Goal: Transaction & Acquisition: Purchase product/service

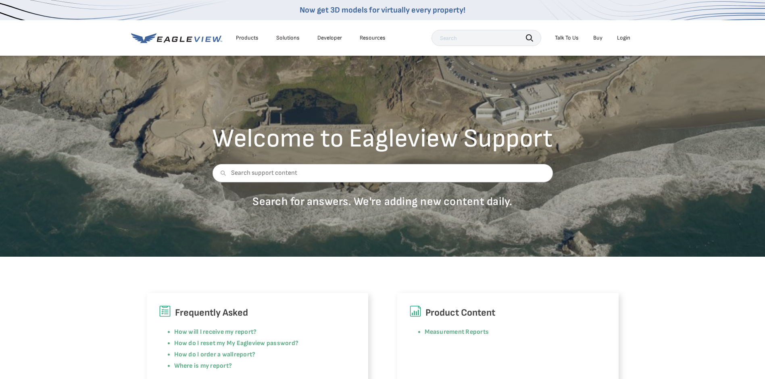
click at [616, 35] on li "Login" at bounding box center [623, 38] width 21 height 12
click at [619, 36] on div "Login" at bounding box center [623, 37] width 13 height 7
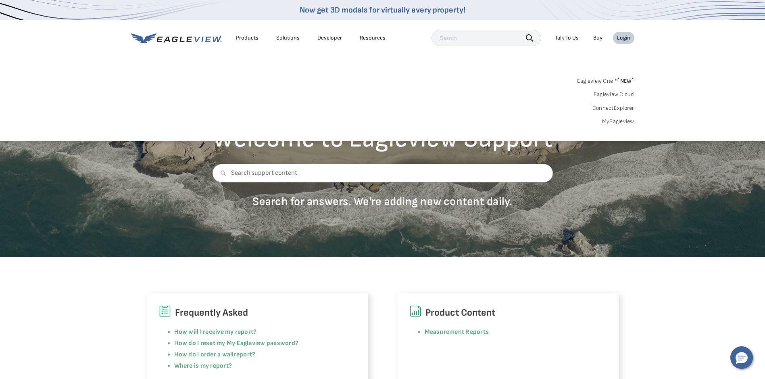
click at [613, 79] on link "Eagleview One™ * NEW *" at bounding box center [605, 79] width 57 height 9
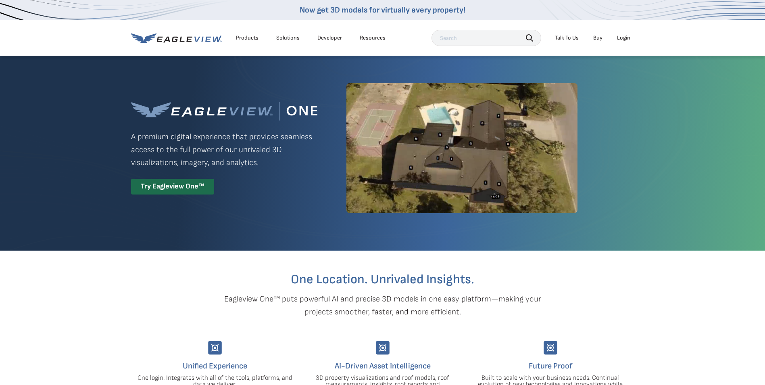
click at [615, 38] on li "Login" at bounding box center [623, 38] width 21 height 12
click at [618, 38] on div "Login" at bounding box center [623, 37] width 13 height 7
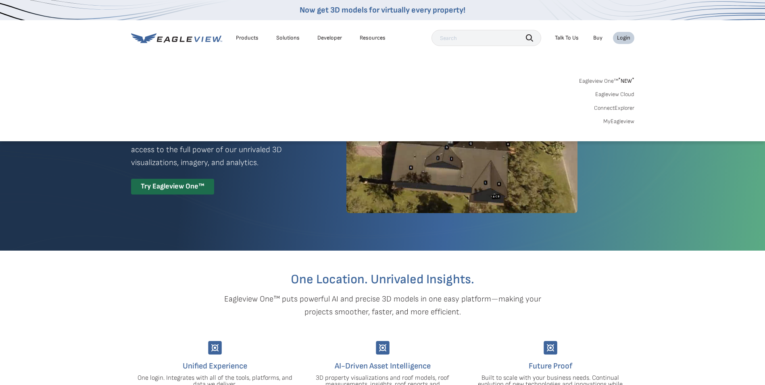
click at [618, 39] on div "Login" at bounding box center [623, 37] width 13 height 7
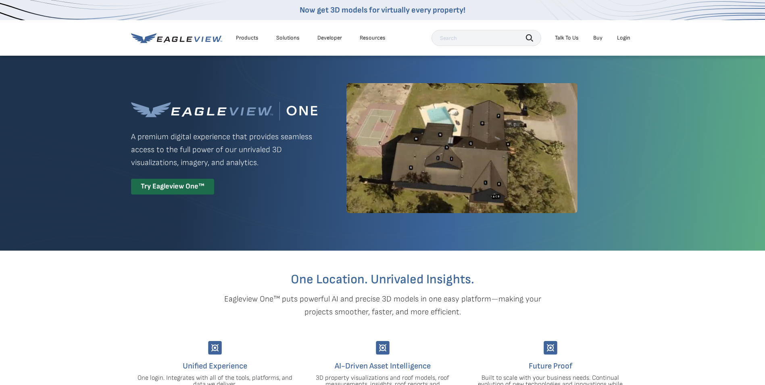
drag, startPoint x: 653, startPoint y: 265, endPoint x: 593, endPoint y: 62, distance: 211.6
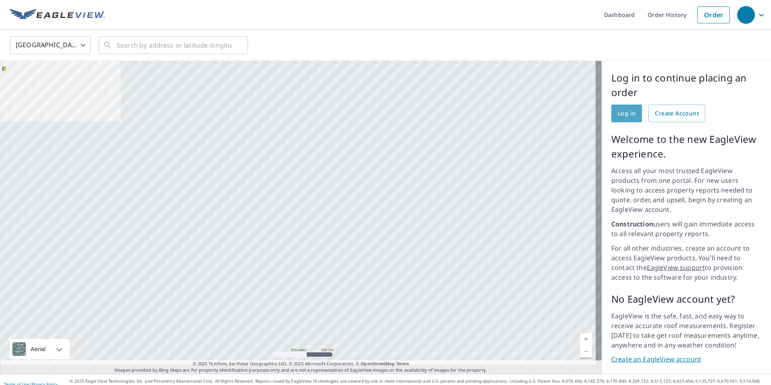
click at [624, 113] on span "Log in" at bounding box center [627, 113] width 18 height 10
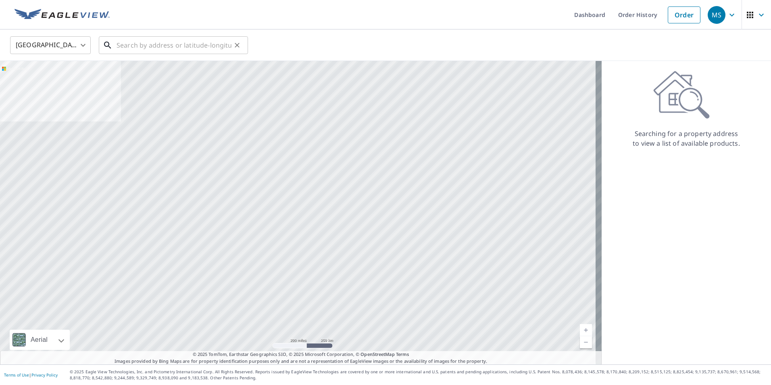
click at [123, 45] on input "text" at bounding box center [174, 45] width 115 height 23
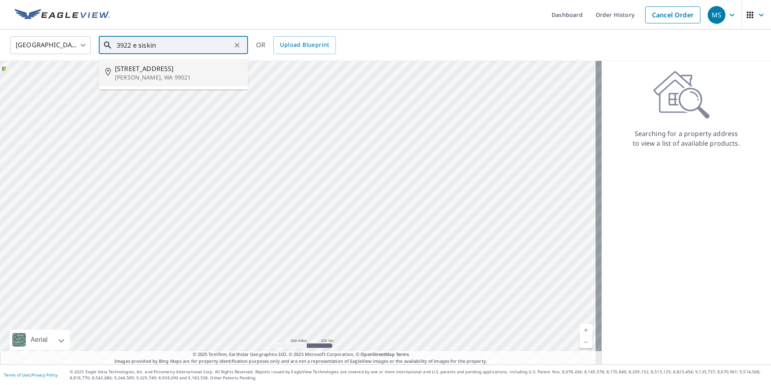
click at [148, 67] on span "[STREET_ADDRESS]" at bounding box center [178, 69] width 127 height 10
type input "[STREET_ADDRESS][PERSON_NAME]"
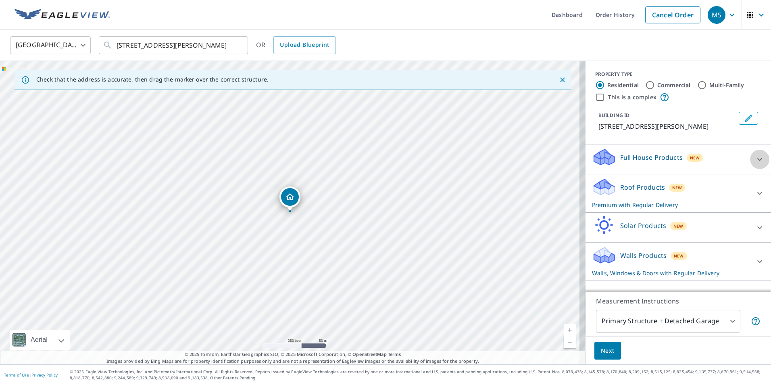
click at [757, 160] on icon at bounding box center [759, 159] width 5 height 3
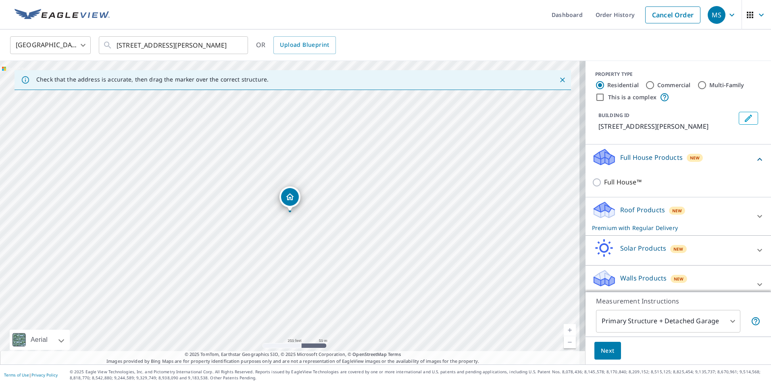
click at [753, 160] on div "Full House Products New Full House™" at bounding box center [677, 170] width 185 height 53
click at [755, 211] on icon at bounding box center [760, 216] width 10 height 10
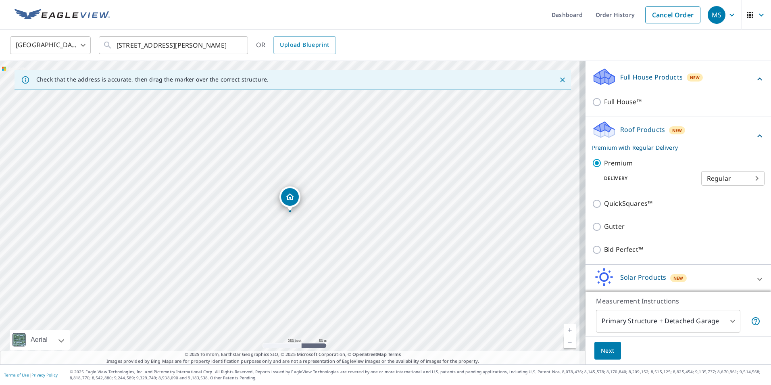
scroll to position [81, 0]
click at [729, 178] on body "MS MS Dashboard Order History Cancel Order MS [GEOGRAPHIC_DATA] [GEOGRAPHIC_DAT…" at bounding box center [385, 192] width 771 height 385
click at [739, 138] on div at bounding box center [385, 192] width 771 height 385
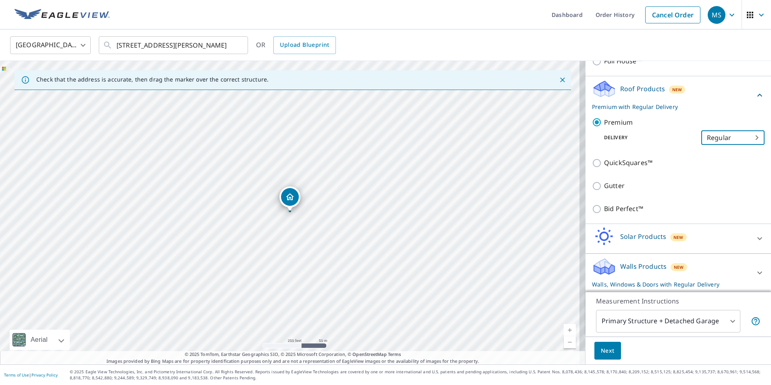
scroll to position [121, 0]
click at [740, 136] on body "MS MS Dashboard Order History Cancel Order MS United States US ​ 3922 E Siskin …" at bounding box center [385, 192] width 771 height 385
click at [716, 134] on ul "Regular Express 3 Hour" at bounding box center [720, 151] width 63 height 50
click at [678, 278] on div at bounding box center [385, 192] width 771 height 385
click at [750, 270] on div at bounding box center [759, 271] width 19 height 19
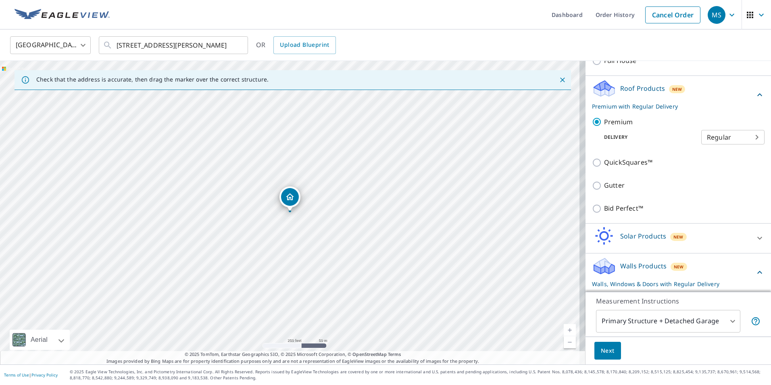
scroll to position [185, 0]
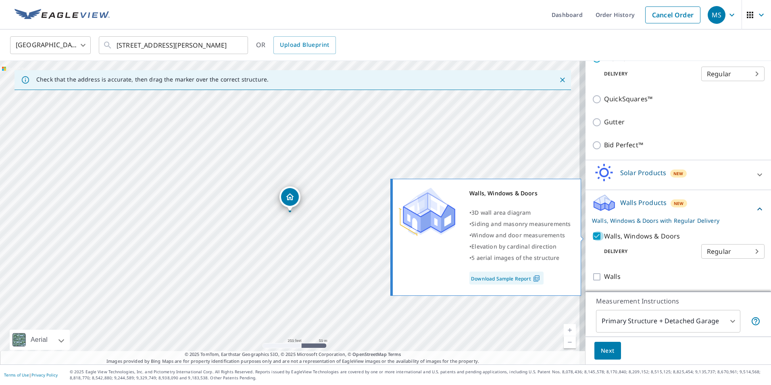
click at [592, 237] on input "Walls, Windows & Doors" at bounding box center [598, 236] width 12 height 10
checkbox input "false"
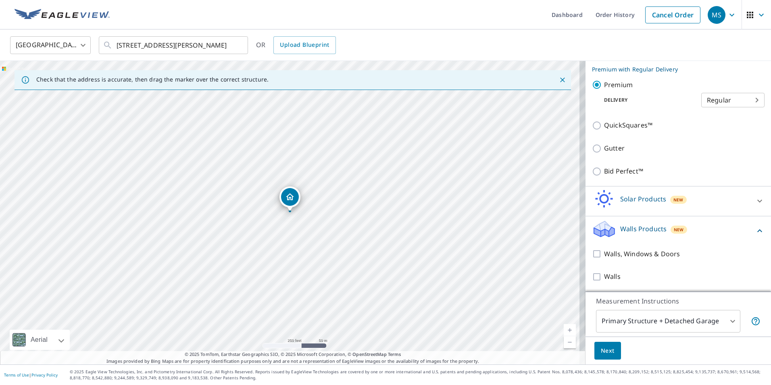
click at [651, 204] on div "Solar Products New" at bounding box center [671, 200] width 158 height 23
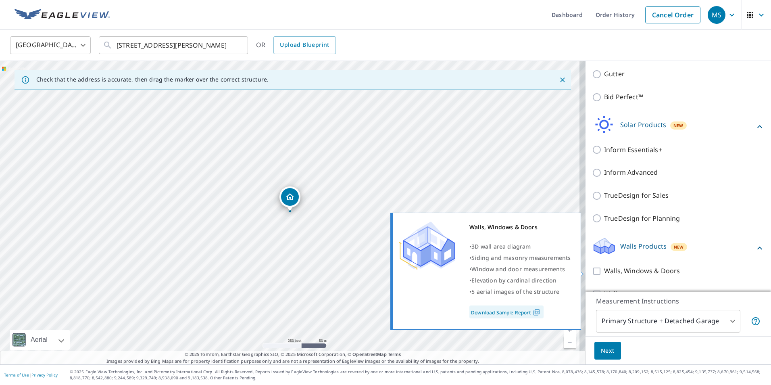
scroll to position [250, 0]
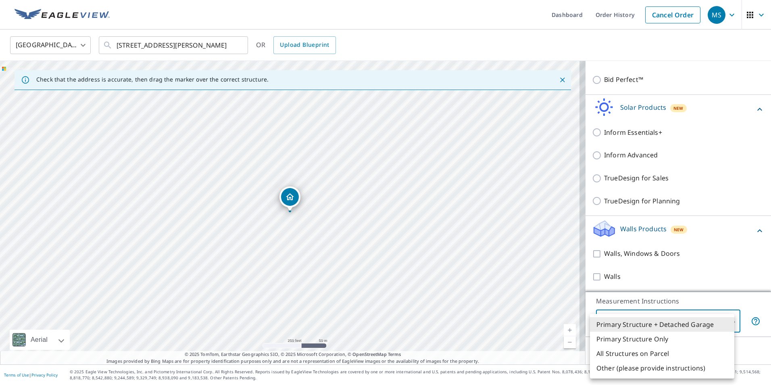
click at [722, 319] on body "MS MS Dashboard Order History Cancel Order MS United States US ​ 3922 E Siskin …" at bounding box center [385, 192] width 771 height 385
click at [755, 345] on div at bounding box center [385, 192] width 771 height 385
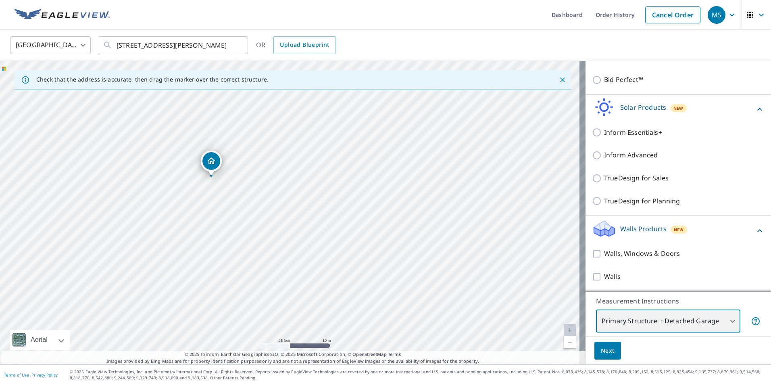
drag, startPoint x: 214, startPoint y: 147, endPoint x: 245, endPoint y: 202, distance: 63.4
click at [245, 202] on div "3922 E Siskin Ln Mead, WA 99021" at bounding box center [292, 212] width 585 height 303
click at [645, 324] on body "MS MS Dashboard Order History Cancel Order MS United States US ​ 3922 E Siskin …" at bounding box center [385, 192] width 771 height 385
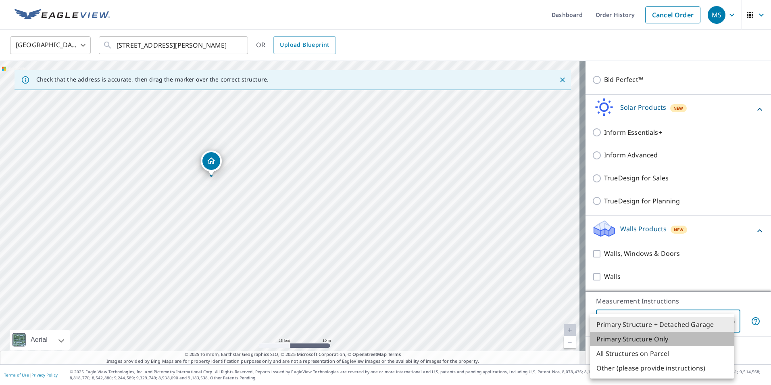
click at [643, 341] on li "Primary Structure Only" at bounding box center [662, 338] width 144 height 15
type input "2"
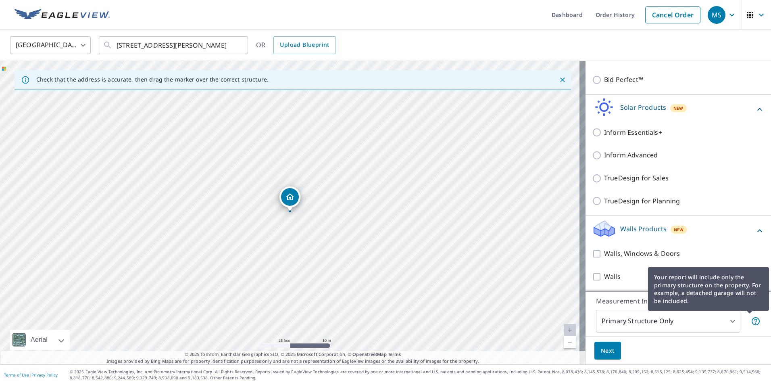
click at [751, 321] on icon at bounding box center [756, 321] width 10 height 10
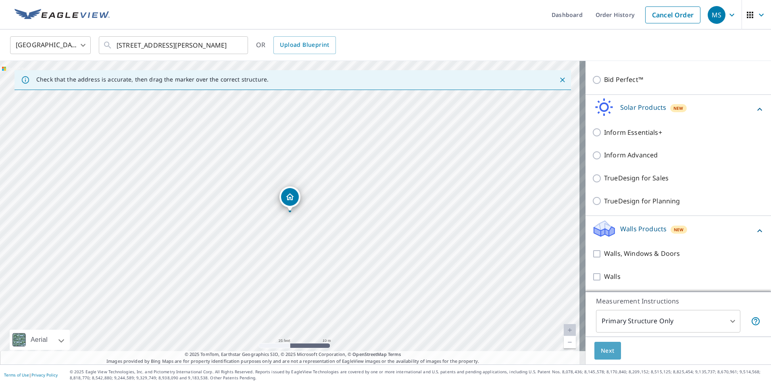
click at [610, 353] on button "Next" at bounding box center [607, 350] width 27 height 18
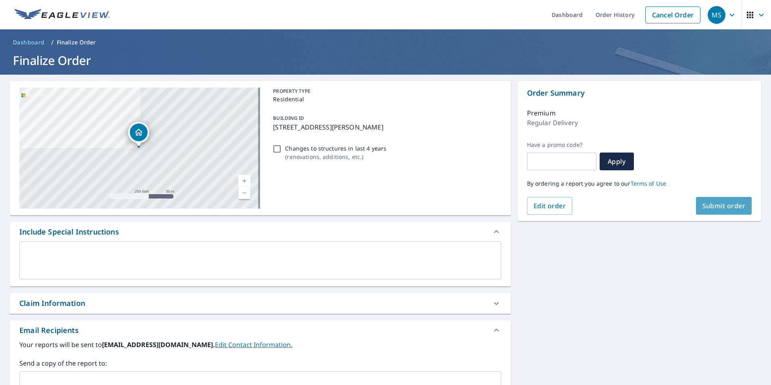
click at [733, 206] on span "Submit order" at bounding box center [723, 205] width 43 height 9
checkbox input "true"
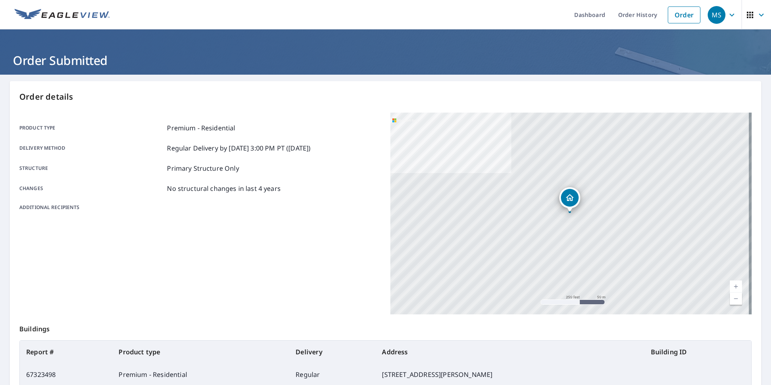
click at [66, 16] on img at bounding box center [62, 15] width 95 height 12
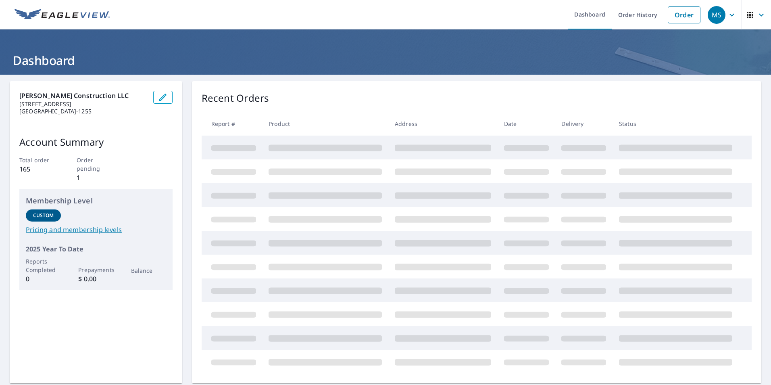
click at [1, 2] on header "Dashboard Order History Order MS" at bounding box center [385, 14] width 771 height 29
click at [47, 16] on img at bounding box center [62, 15] width 95 height 12
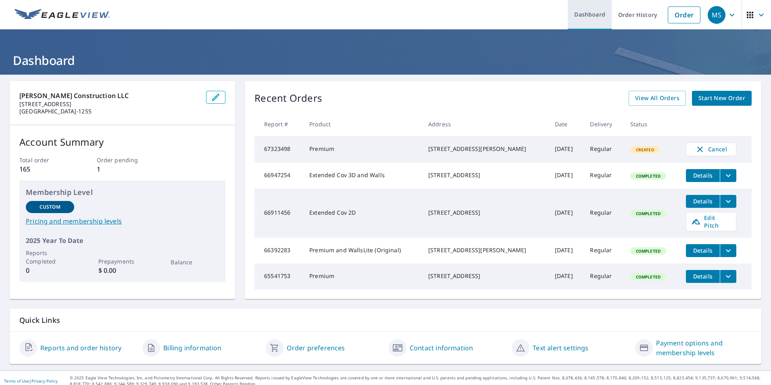
click at [585, 17] on link "Dashboard" at bounding box center [590, 14] width 44 height 29
click at [636, 19] on link "Order History" at bounding box center [638, 14] width 52 height 29
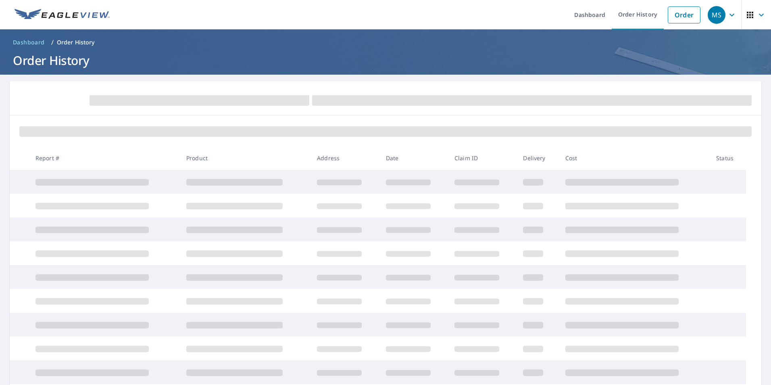
click at [756, 19] on icon "button" at bounding box center [761, 15] width 10 height 10
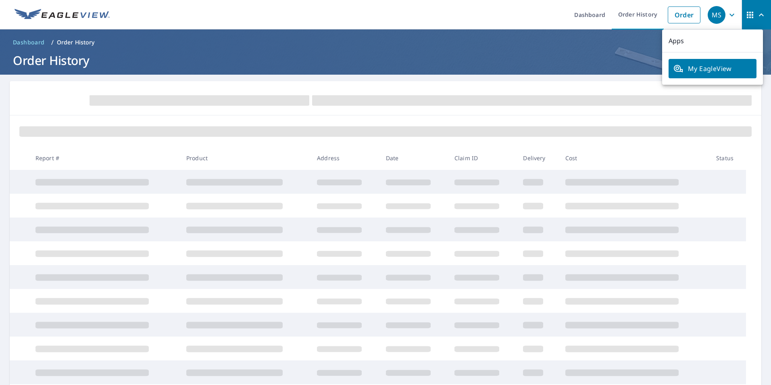
click at [722, 25] on button "MS" at bounding box center [722, 14] width 37 height 29
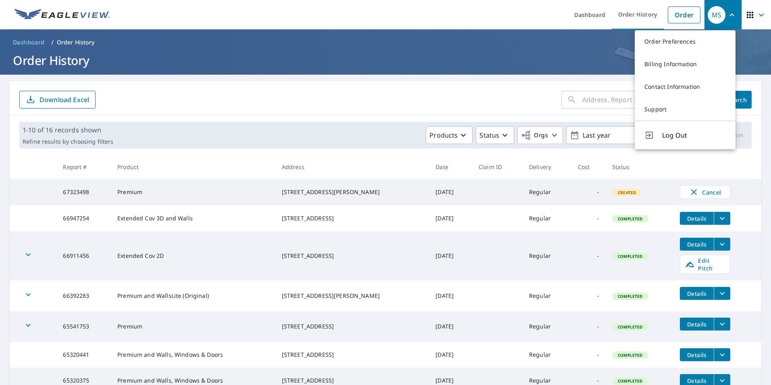
click at [724, 22] on span "MS" at bounding box center [722, 14] width 31 height 19
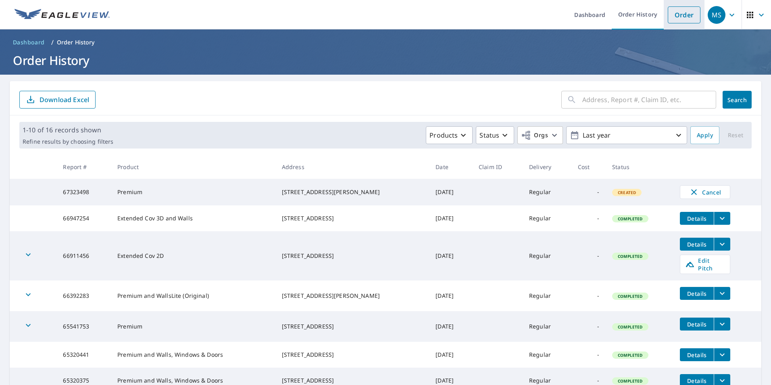
click at [690, 17] on link "Order" at bounding box center [684, 14] width 33 height 17
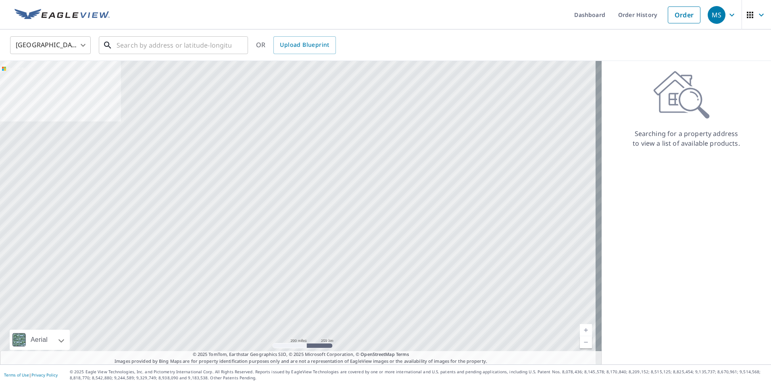
drag, startPoint x: 140, startPoint y: 48, endPoint x: 169, endPoint y: 4, distance: 52.8
click at [140, 48] on input "text" at bounding box center [174, 45] width 115 height 23
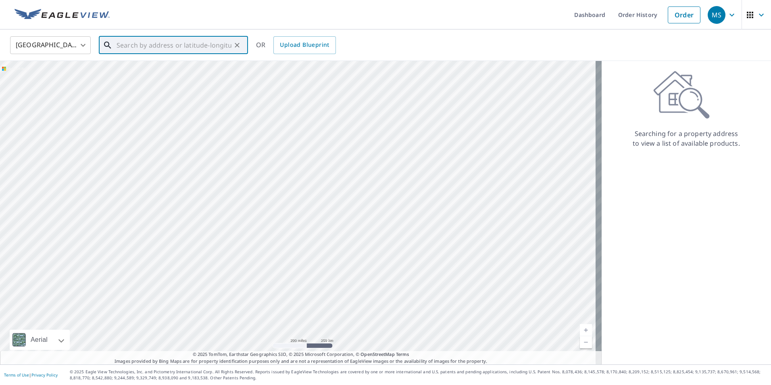
click at [146, 35] on input "text" at bounding box center [174, 45] width 115 height 23
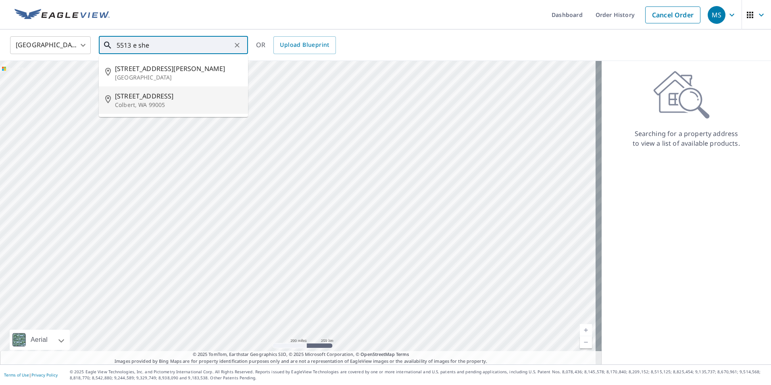
click at [152, 94] on span "5513 E Sheffield Ln" at bounding box center [178, 96] width 127 height 10
type input "5513 E Sheffield Ln Colbert, WA 99005"
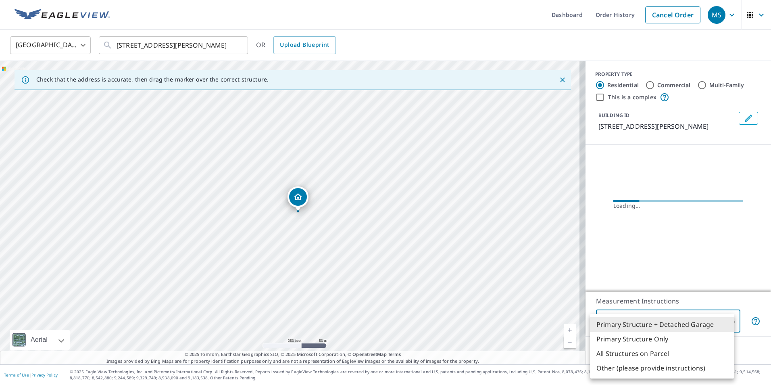
click at [648, 326] on body "MS MS Dashboard Order History Cancel Order MS United States US ​ 5513 E Sheffie…" at bounding box center [385, 192] width 771 height 385
click at [652, 341] on li "Primary Structure Only" at bounding box center [662, 338] width 144 height 15
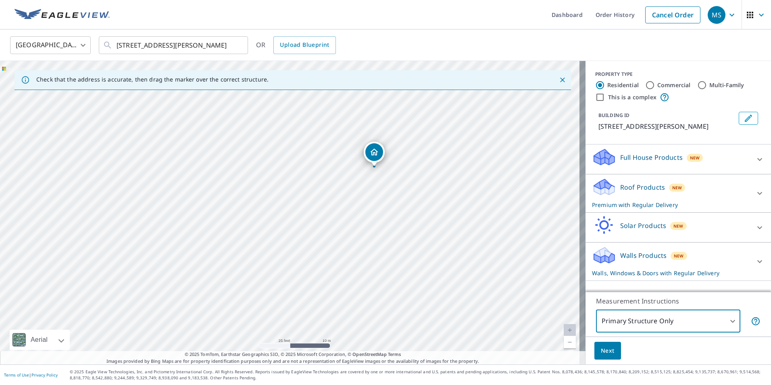
click at [692, 322] on body "MS MS Dashboard Order History Cancel Order MS United States US ​ 5513 E Sheffie…" at bounding box center [385, 192] width 771 height 385
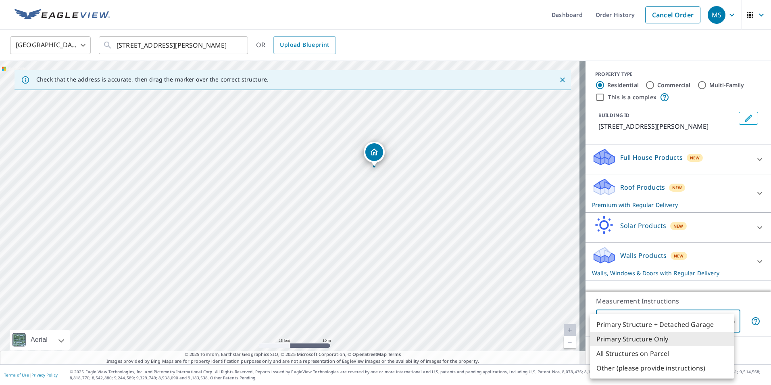
click at [685, 316] on ul "Primary Structure + Detached Garage Primary Structure Only All Structures on Pa…" at bounding box center [662, 346] width 144 height 65
click at [685, 324] on li "Primary Structure + Detached Garage" at bounding box center [662, 324] width 144 height 15
type input "1"
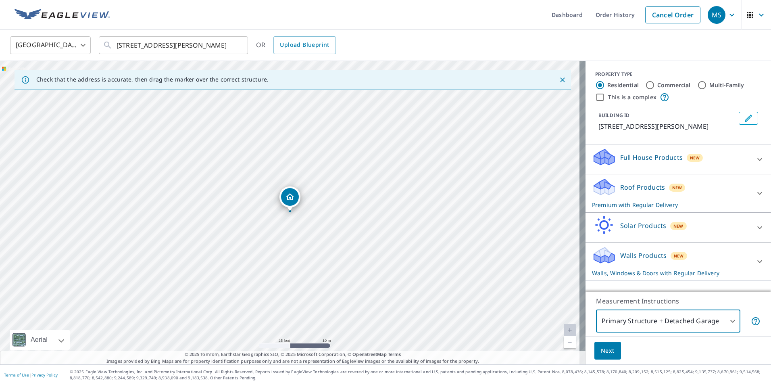
click at [696, 258] on div "Walls Products New Walls, Windows & Doors with Regular Delivery" at bounding box center [671, 261] width 158 height 31
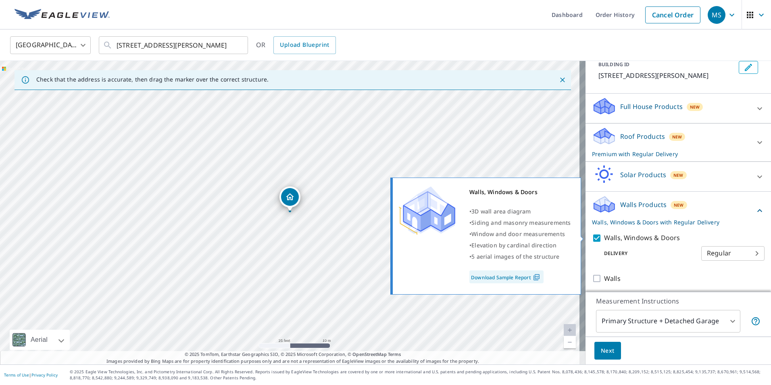
scroll to position [52, 0]
click at [592, 235] on input "Walls, Windows & Doors" at bounding box center [598, 236] width 12 height 10
checkbox input "false"
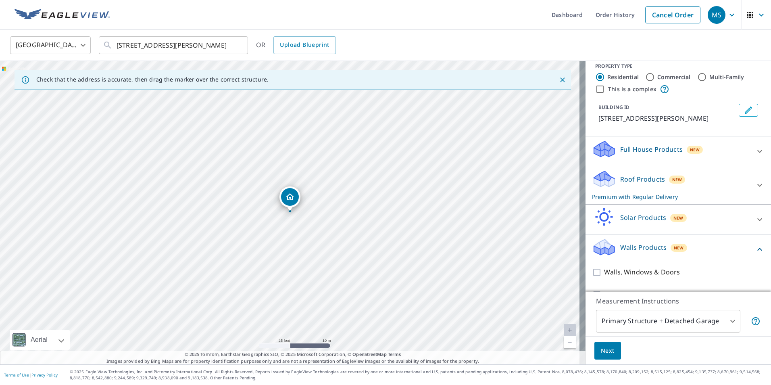
scroll to position [0, 0]
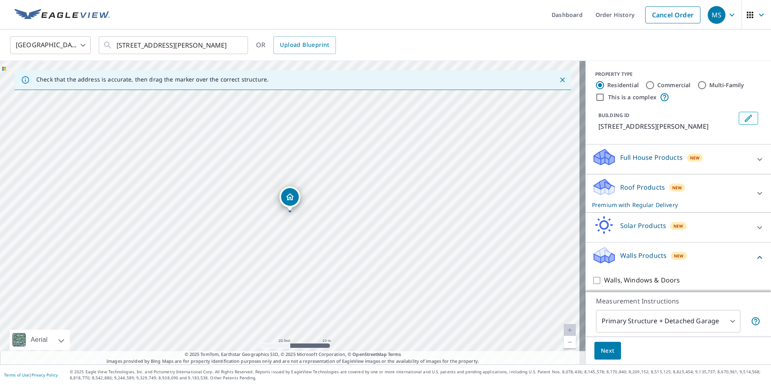
click at [669, 189] on div "New" at bounding box center [677, 187] width 17 height 8
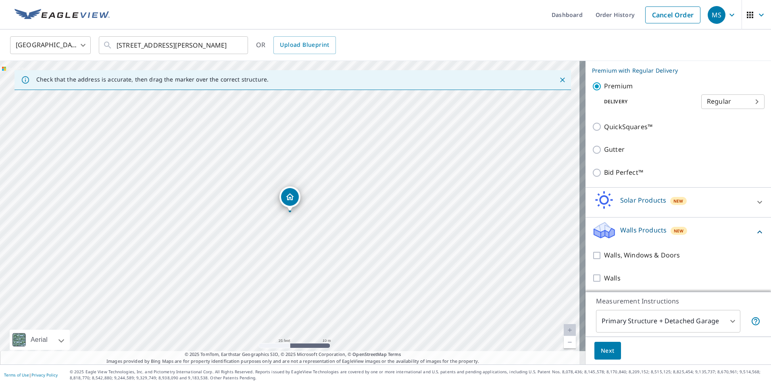
scroll to position [135, 0]
click at [659, 214] on div "Solar Products New Inform Essentials+ Inform Advanced TrueDesign for Sales True…" at bounding box center [677, 201] width 185 height 30
click at [661, 207] on div "Solar Products New" at bounding box center [671, 200] width 158 height 23
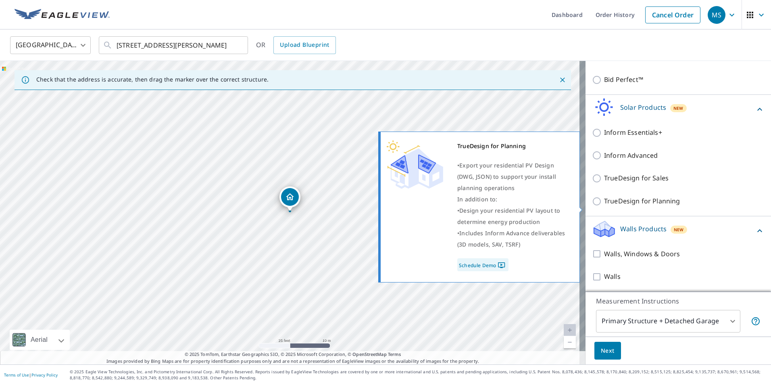
scroll to position [0, 0]
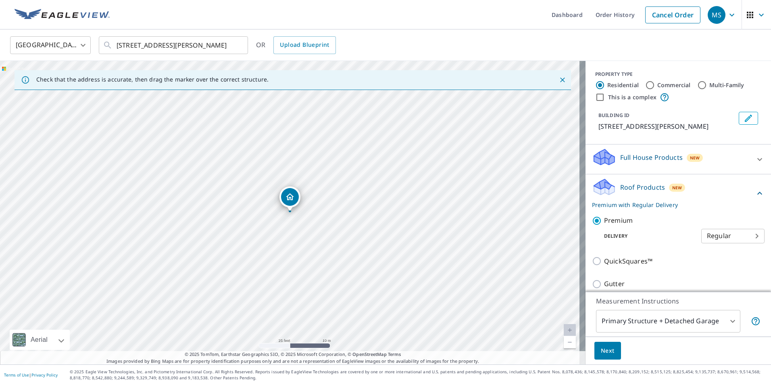
click at [629, 158] on p "Full House Products" at bounding box center [651, 157] width 62 height 10
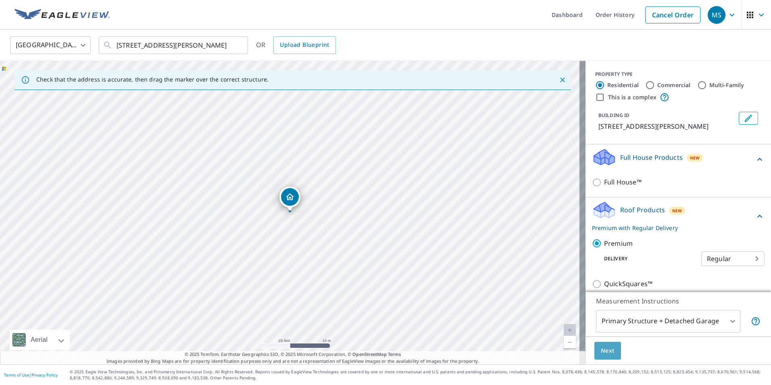
click at [606, 355] on span "Next" at bounding box center [608, 350] width 14 height 10
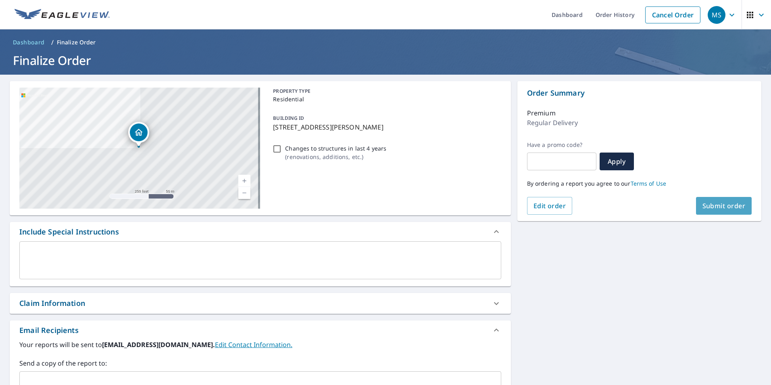
click at [712, 204] on span "Submit order" at bounding box center [723, 205] width 43 height 9
checkbox input "true"
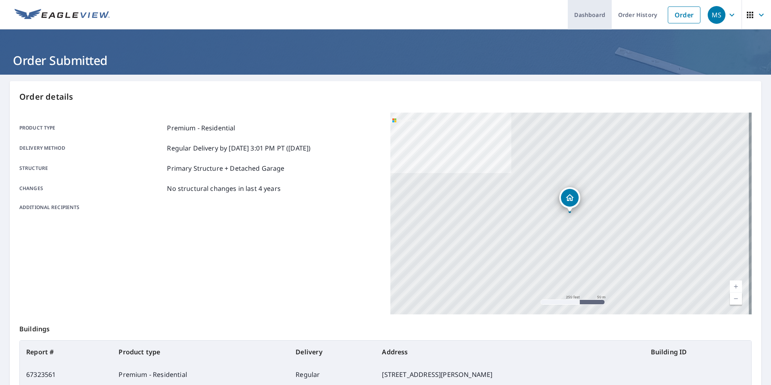
click at [589, 12] on link "Dashboard" at bounding box center [590, 14] width 44 height 29
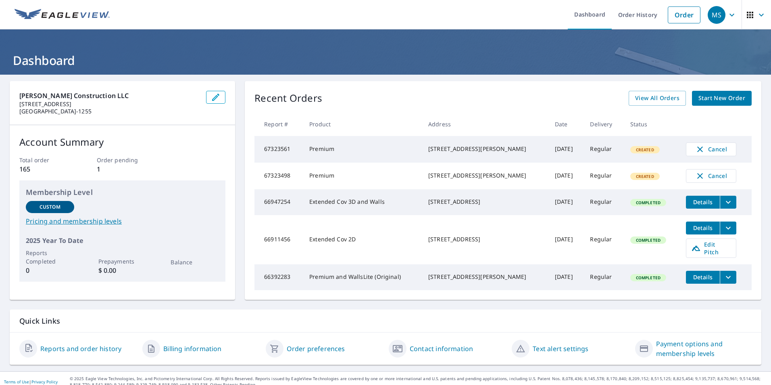
click at [725, 207] on icon "filesDropdownBtn-66947254" at bounding box center [728, 202] width 10 height 10
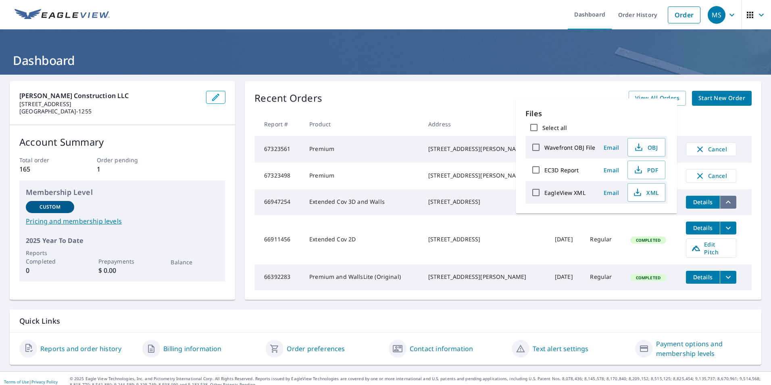
click at [725, 207] on icon "filesDropdownBtn-66947254" at bounding box center [728, 202] width 10 height 10
